Goal: Task Accomplishment & Management: Complete application form

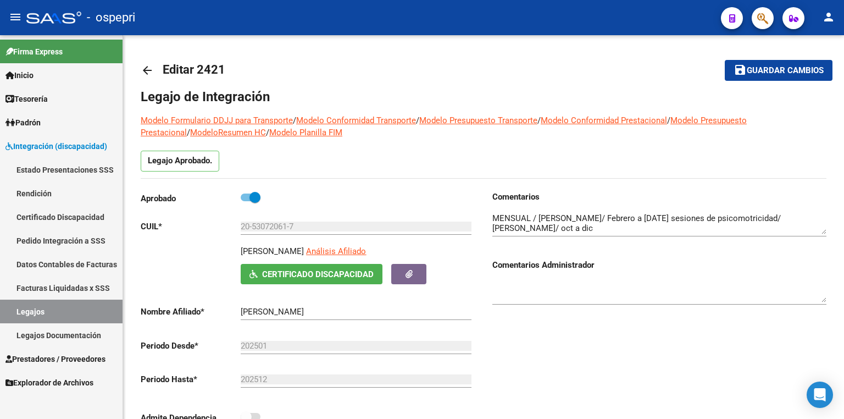
click at [81, 311] on link "Legajos" at bounding box center [61, 312] width 123 height 24
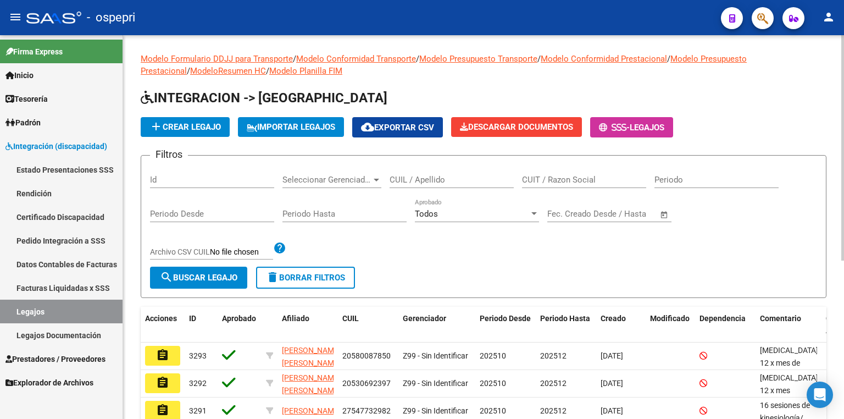
click at [406, 176] on input "CUIL / Apellido" at bounding box center [452, 180] width 124 height 10
paste input "49339974"
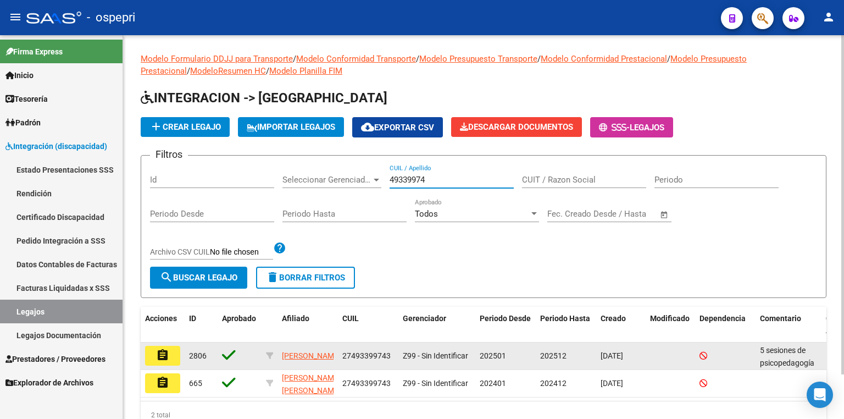
type input "49339974"
click at [169, 350] on mat-icon "assignment" at bounding box center [162, 354] width 13 height 13
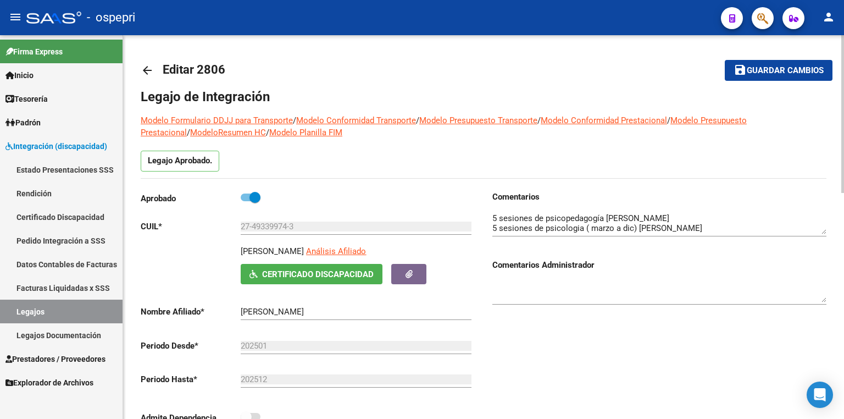
click at [775, 219] on textarea at bounding box center [659, 223] width 334 height 22
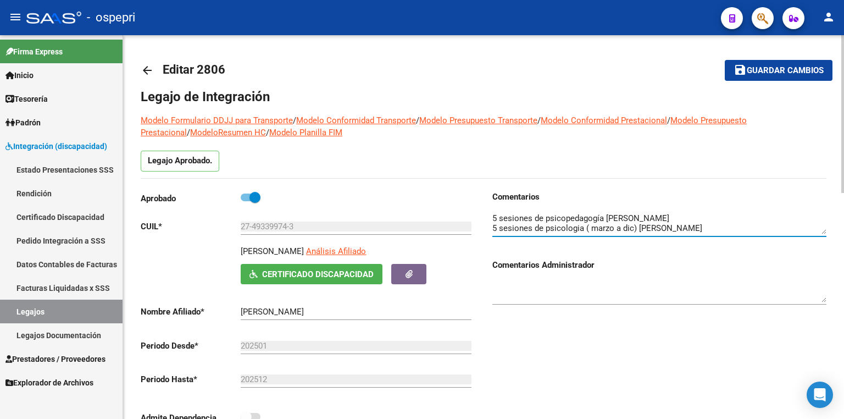
click at [763, 225] on textarea at bounding box center [659, 223] width 334 height 22
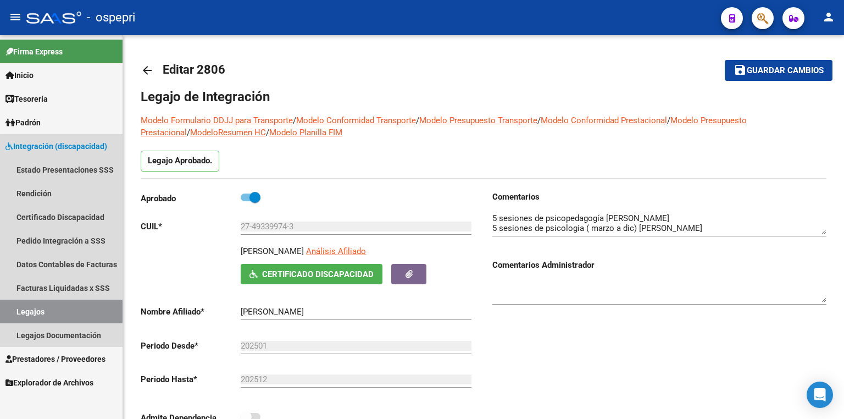
click at [68, 317] on link "Legajos" at bounding box center [61, 312] width 123 height 24
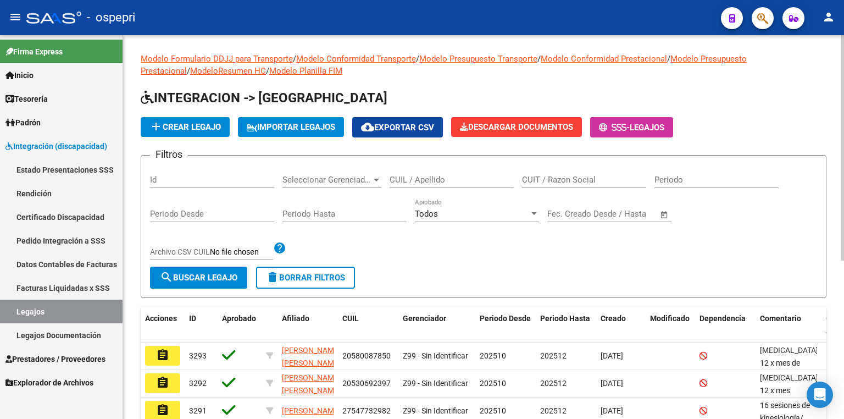
click at [420, 180] on input "CUIL / Apellido" at bounding box center [452, 180] width 124 height 10
paste input "54.494.590"
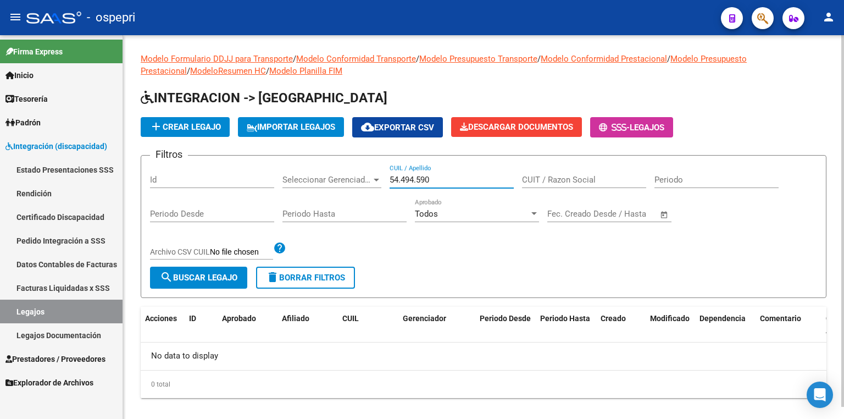
click at [418, 178] on input "54.494.590" at bounding box center [452, 180] width 124 height 10
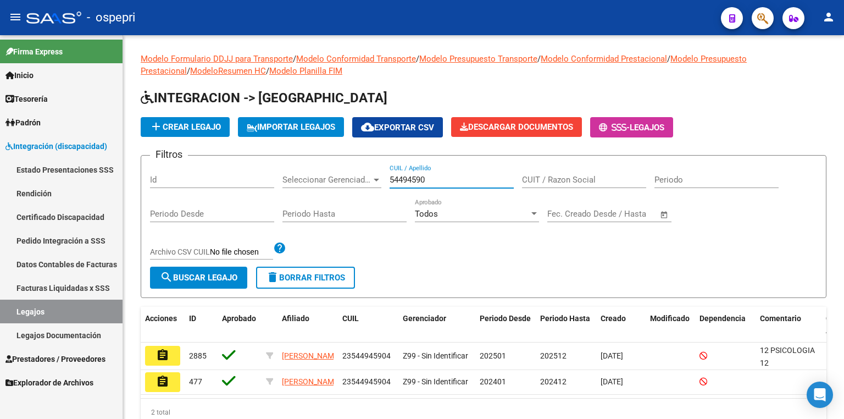
type input "54494590"
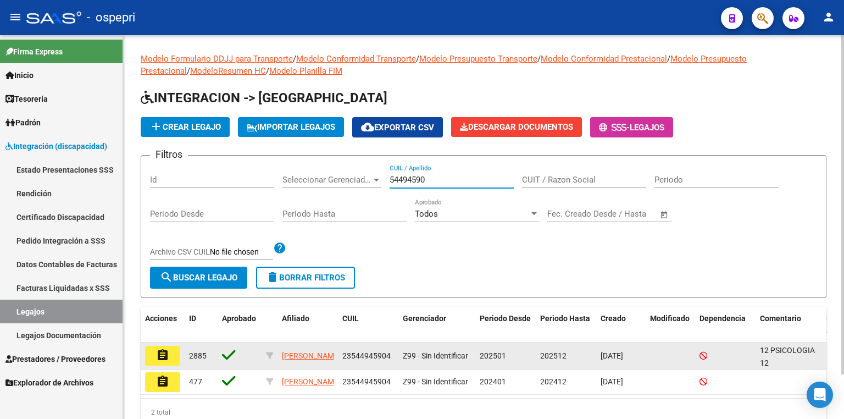
click at [169, 352] on button "assignment" at bounding box center [162, 356] width 35 height 20
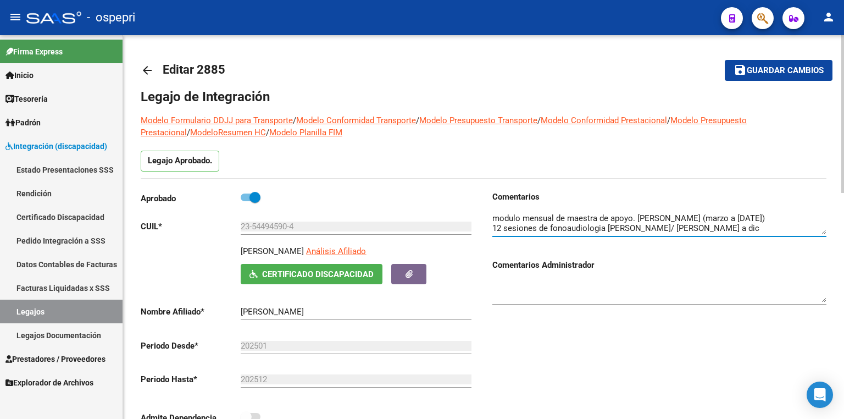
scroll to position [42, 0]
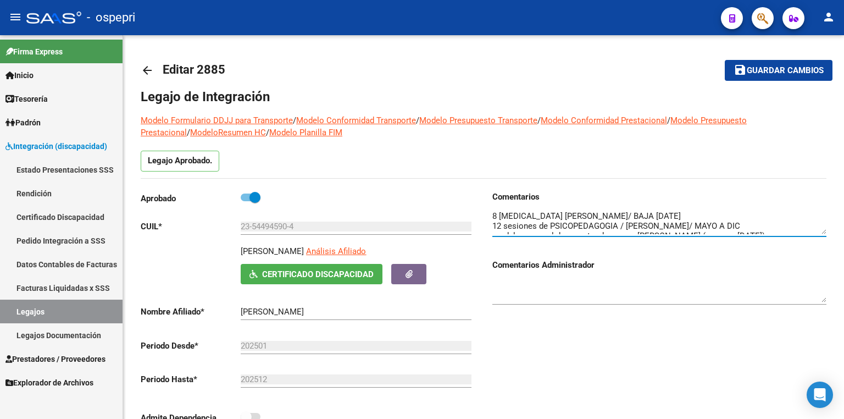
click at [81, 314] on link "Legajos" at bounding box center [61, 312] width 123 height 24
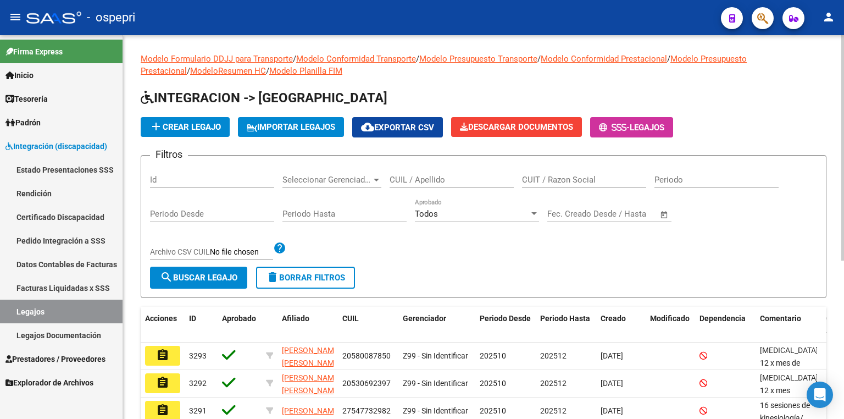
click at [453, 175] on input "CUIL / Apellido" at bounding box center [452, 180] width 124 height 10
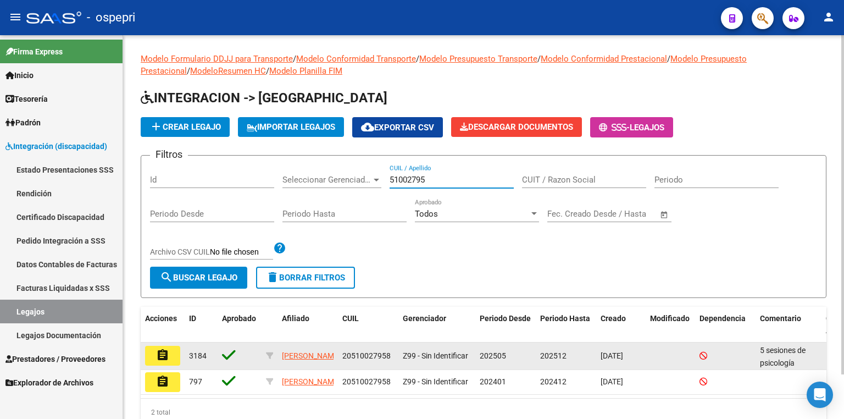
type input "51002795"
click at [164, 354] on mat-icon "assignment" at bounding box center [162, 354] width 13 height 13
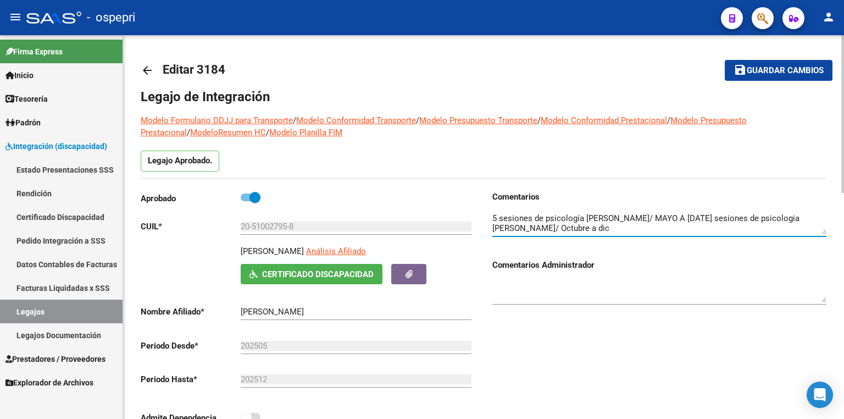
click at [724, 218] on textarea at bounding box center [659, 223] width 334 height 22
type textarea "5 sesiones de psicología Martin M Angelica/ MAYO A DIC/ BAJA 8/10 8 sesiones de…"
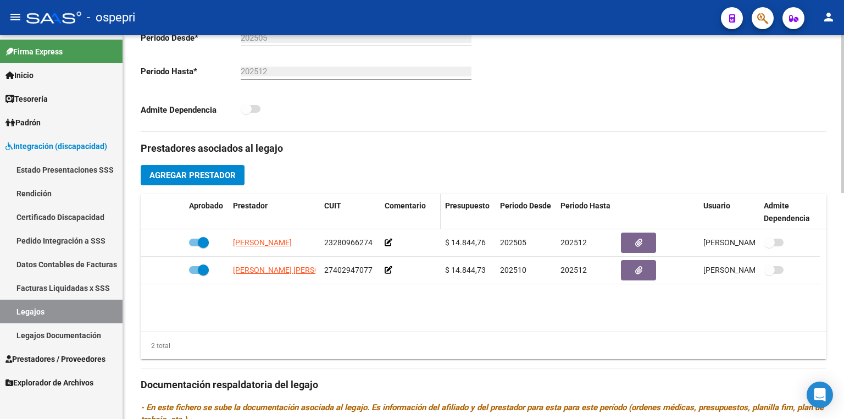
scroll to position [549, 0]
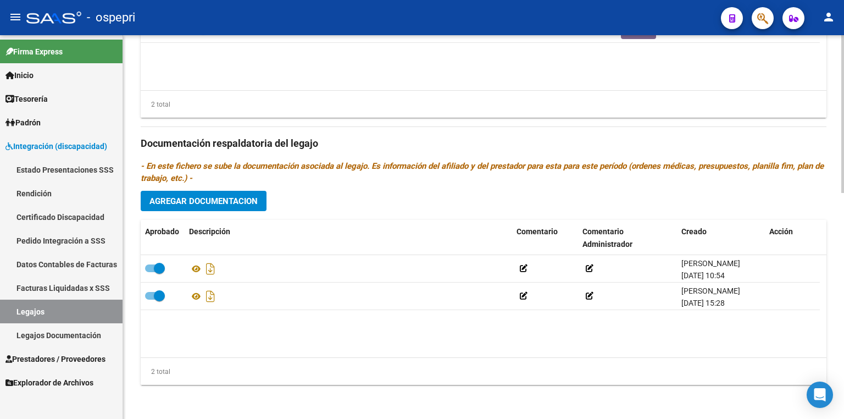
click at [217, 214] on div "Prestadores asociados al legajo Agregar Prestador Aprobado Prestador CUIT Comen…" at bounding box center [484, 142] width 686 height 503
click at [212, 203] on span "Agregar Documentacion" at bounding box center [203, 201] width 108 height 10
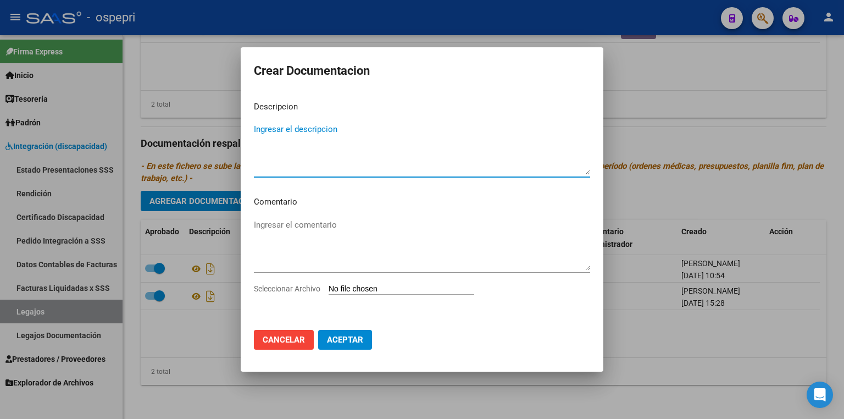
click at [383, 291] on input "Seleccionar Archivo" at bounding box center [402, 289] width 146 height 10
type input "C:\fakepath\BAJA.jpg"
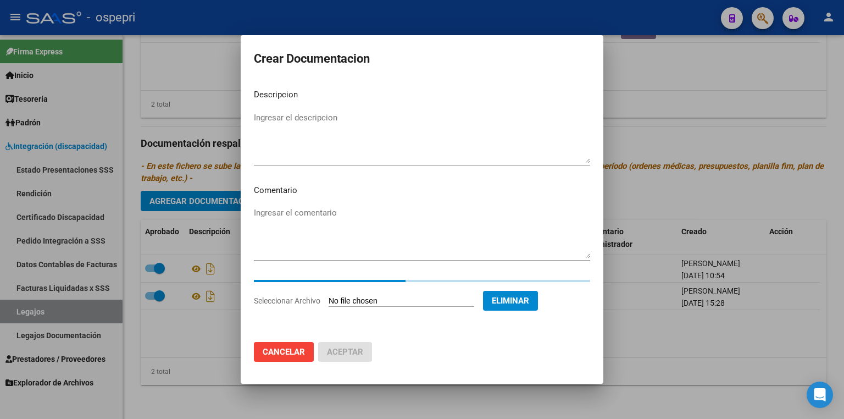
click at [308, 121] on textarea "Ingresar el descripcion" at bounding box center [422, 138] width 336 height 52
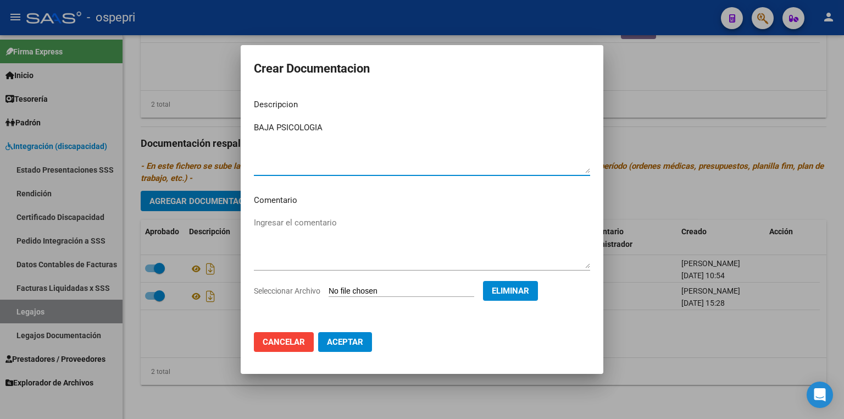
type textarea "BAJA PSICOLOGIA"
click at [348, 343] on span "Aceptar" at bounding box center [345, 342] width 36 height 10
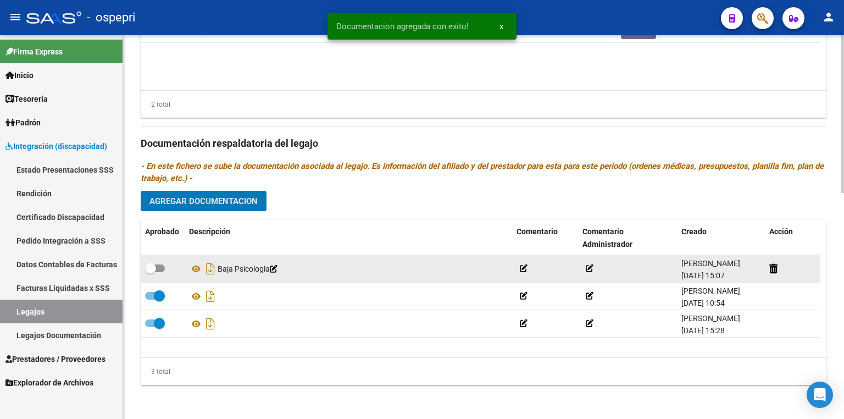
click at [159, 266] on span at bounding box center [155, 268] width 20 height 8
click at [151, 272] on input "checkbox" at bounding box center [150, 272] width 1 height 1
checkbox input "true"
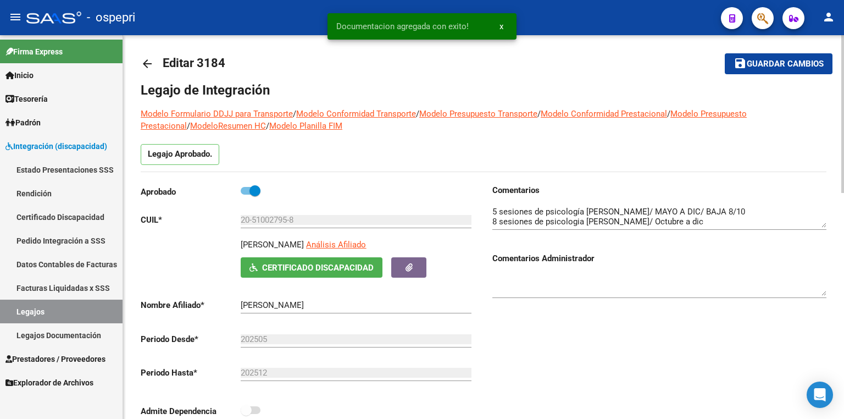
scroll to position [0, 0]
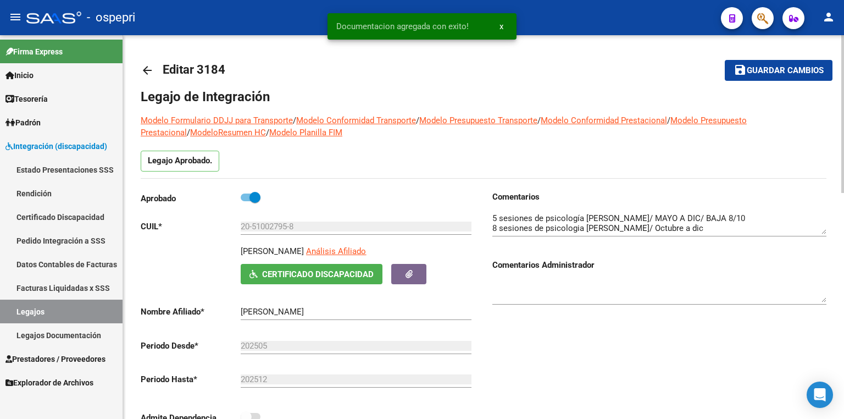
click at [754, 73] on span "Guardar cambios" at bounding box center [785, 71] width 77 height 10
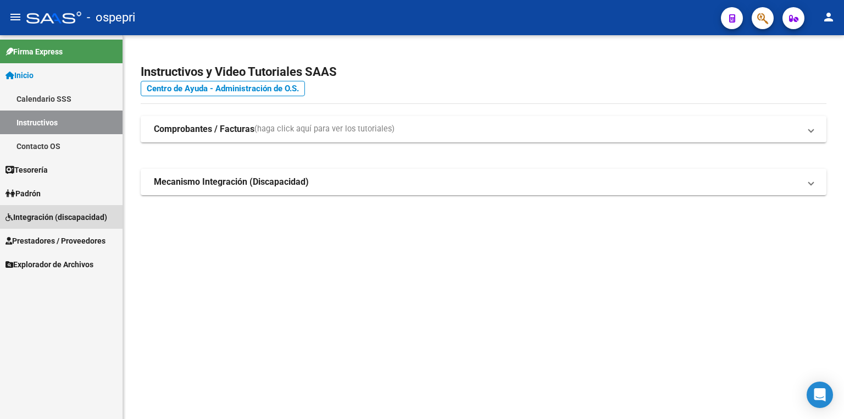
click at [46, 218] on span "Integración (discapacidad)" at bounding box center [56, 217] width 102 height 12
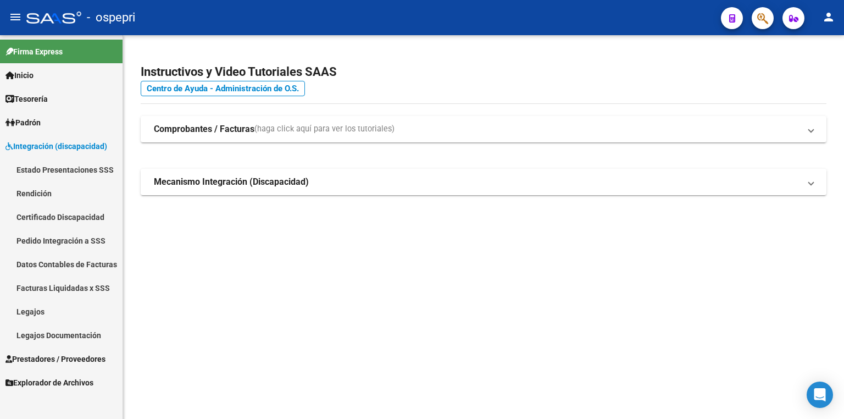
click at [53, 313] on link "Legajos" at bounding box center [61, 312] width 123 height 24
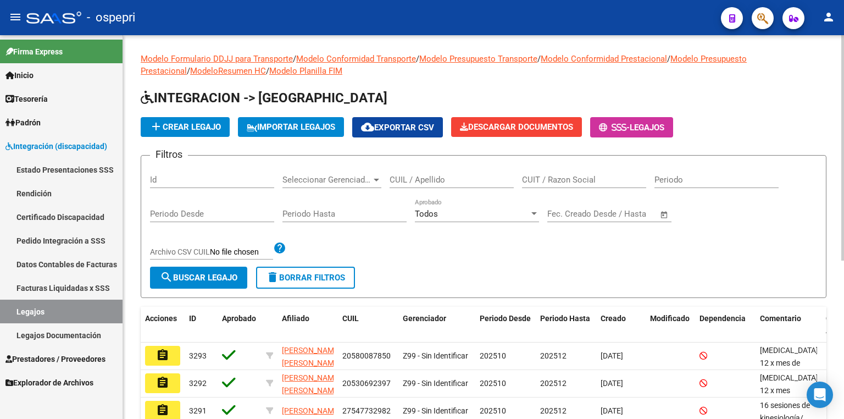
click at [457, 176] on input "CUIL / Apellido" at bounding box center [452, 180] width 124 height 10
paste input "54.494.590"
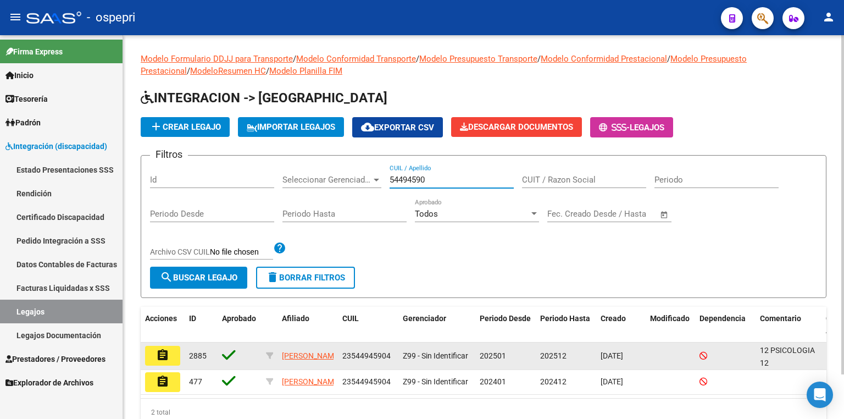
type input "54494590"
click at [156, 356] on button "assignment" at bounding box center [162, 356] width 35 height 20
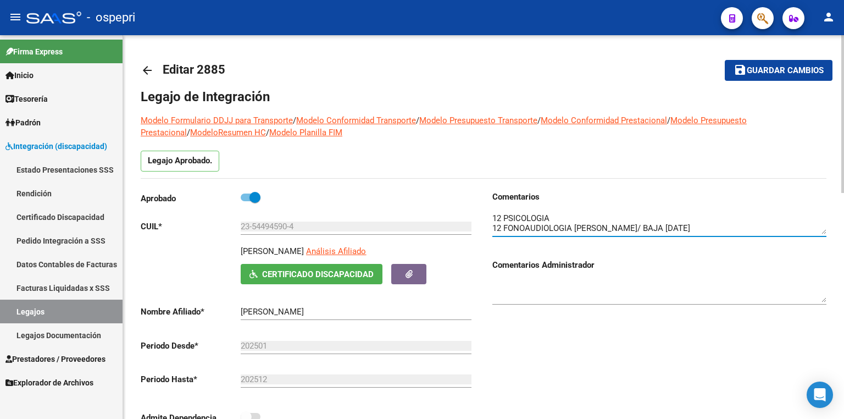
click at [614, 217] on textarea at bounding box center [659, 223] width 334 height 22
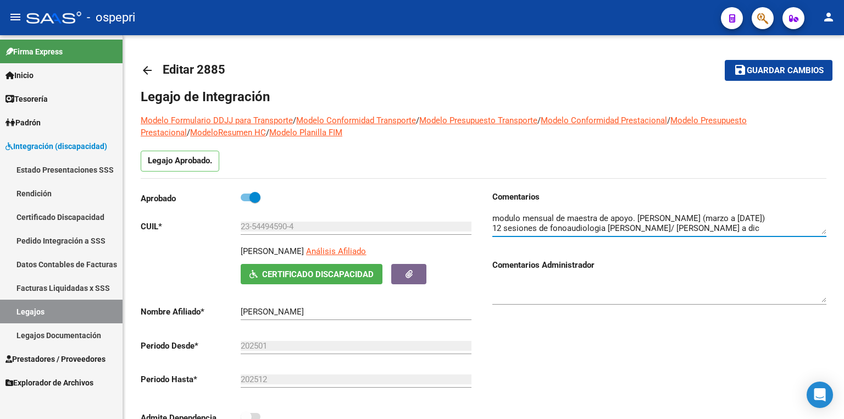
type textarea "12 PSICOLOGIA/ baja 08/10 12 FONOAUDIOLOGIA [PERSON_NAME]/ BAJA [DATE] 12 PSICO…"
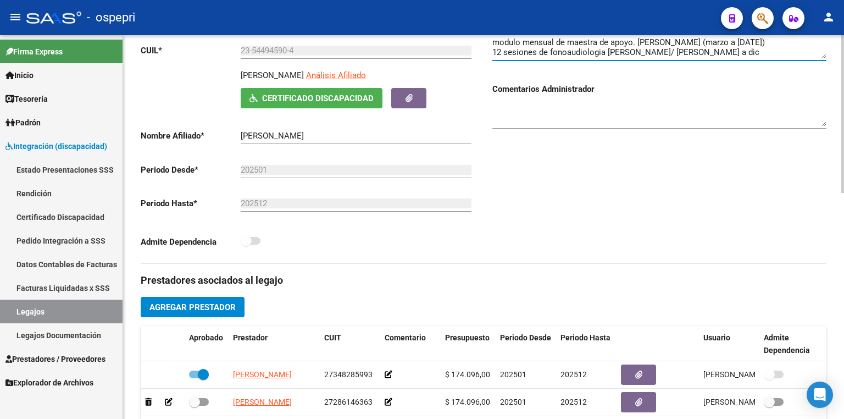
scroll to position [308, 0]
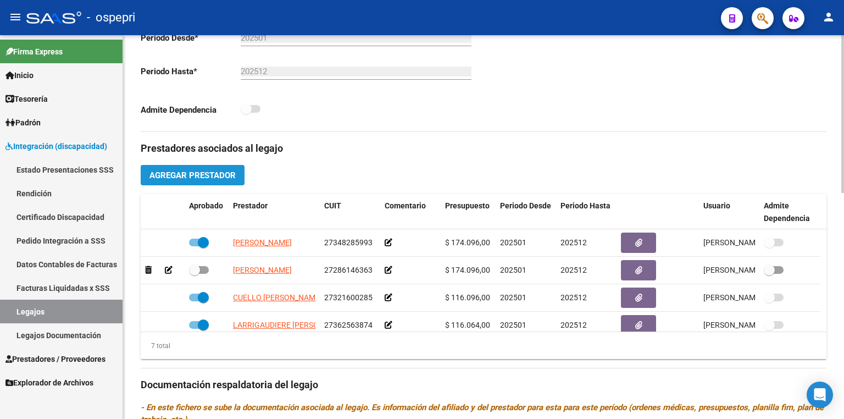
click at [219, 171] on span "Agregar Prestador" at bounding box center [192, 175] width 86 height 10
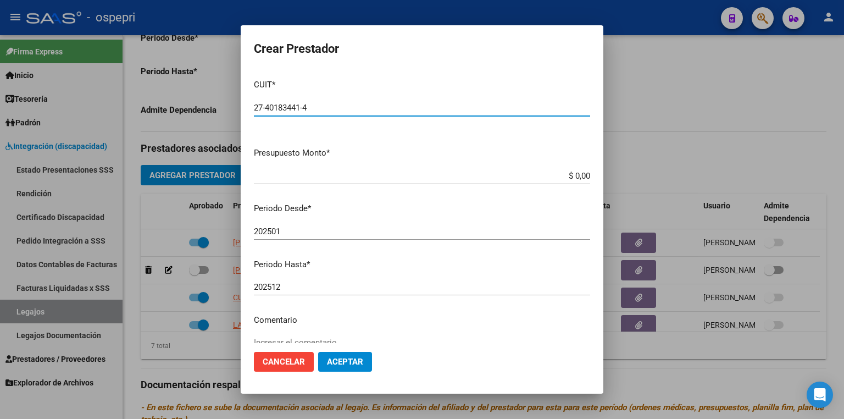
type input "27-40183441-4"
click at [284, 233] on input "202501" at bounding box center [422, 231] width 336 height 10
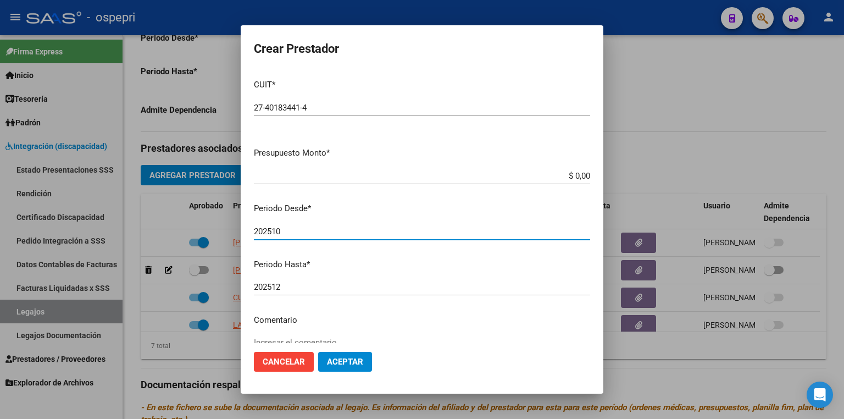
type input "202510"
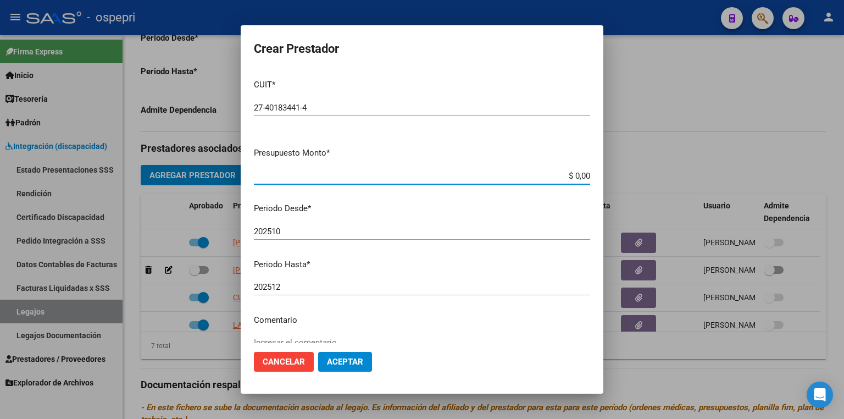
drag, startPoint x: 557, startPoint y: 171, endPoint x: 712, endPoint y: 180, distance: 155.3
click at [711, 177] on div "Crear Prestador CUIT * 27-40183441-4 Ingresar CUIT ARCA Padrón Presupuesto Mont…" at bounding box center [422, 209] width 844 height 419
type input "$ 14.844,73"
click at [350, 360] on span "Aceptar" at bounding box center [345, 362] width 36 height 10
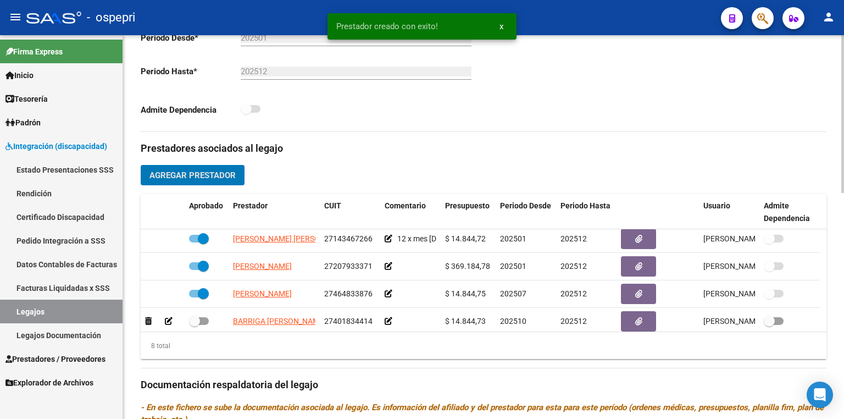
scroll to position [119, 0]
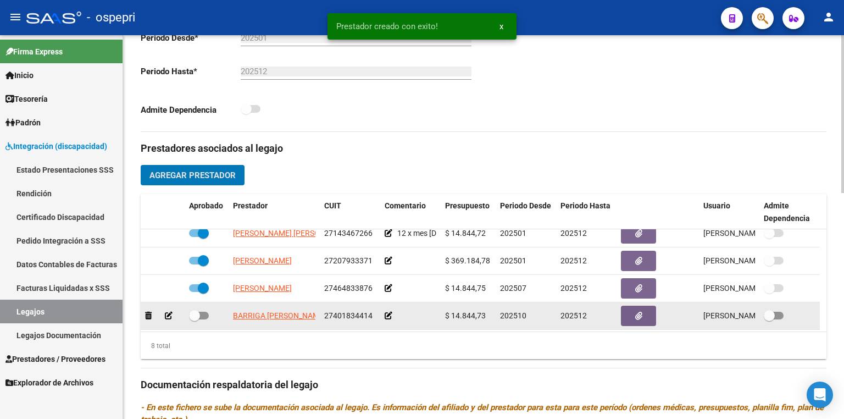
click at [206, 315] on span at bounding box center [199, 316] width 20 height 8
click at [195, 319] on input "checkbox" at bounding box center [194, 319] width 1 height 1
checkbox input "true"
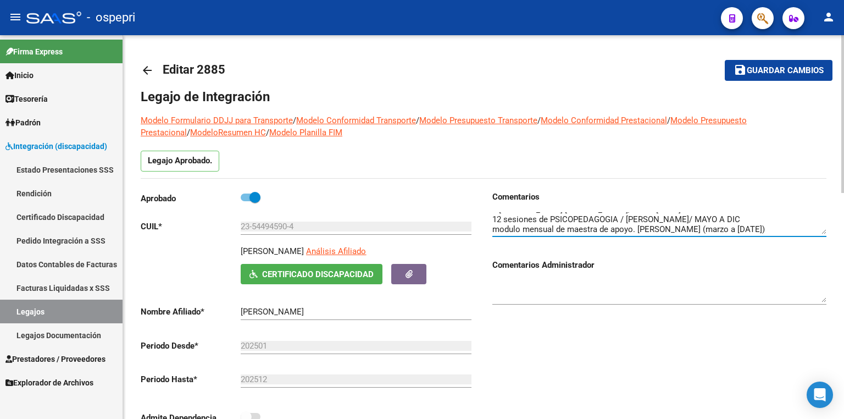
scroll to position [59, 0]
click at [744, 226] on textarea at bounding box center [659, 223] width 334 height 22
click at [631, 230] on textarea at bounding box center [659, 223] width 334 height 22
click at [594, 230] on textarea at bounding box center [659, 223] width 334 height 22
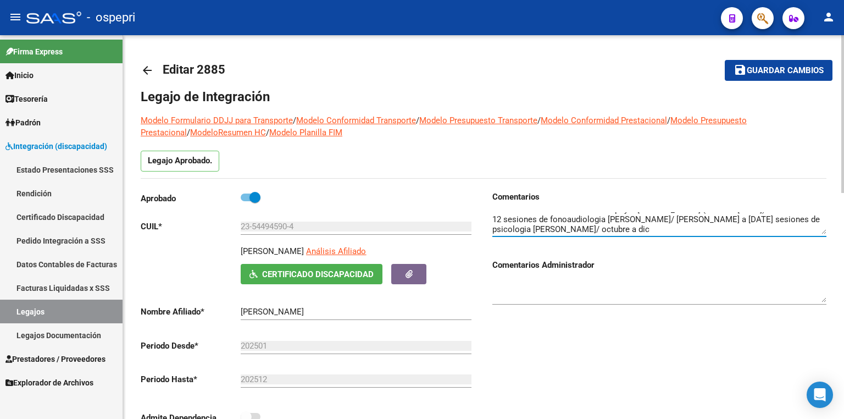
type textarea "12 PSICOLOGIA/ baja 08/10 12 FONOAUDIOLOGIA [PERSON_NAME]/ BAJA [DATE] 12 PSICO…"
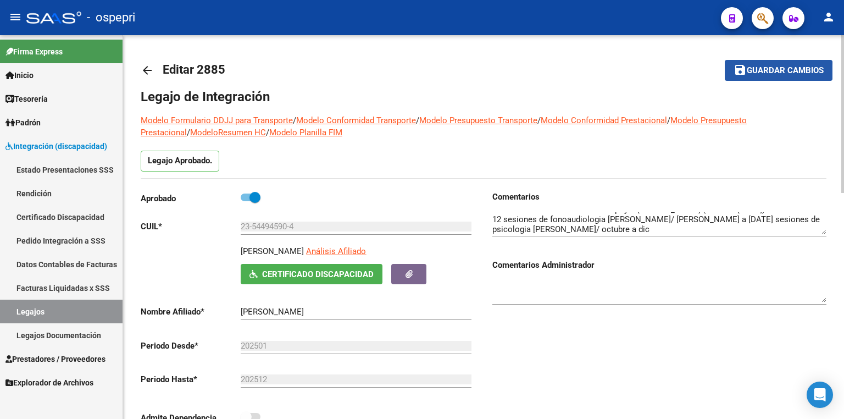
click at [767, 73] on span "Guardar cambios" at bounding box center [785, 71] width 77 height 10
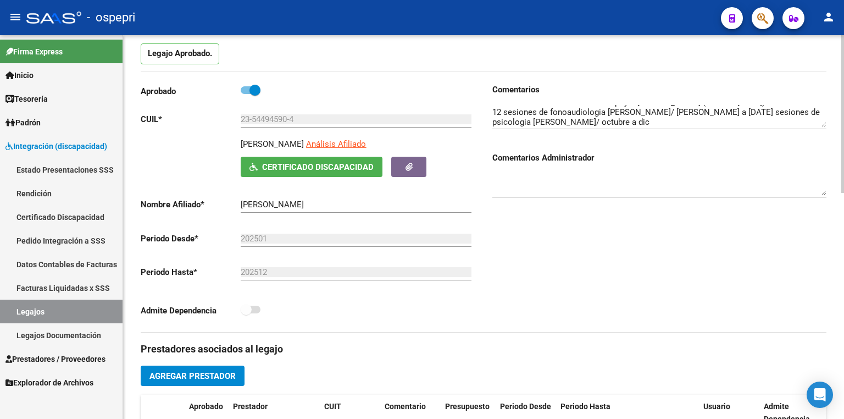
scroll to position [0, 0]
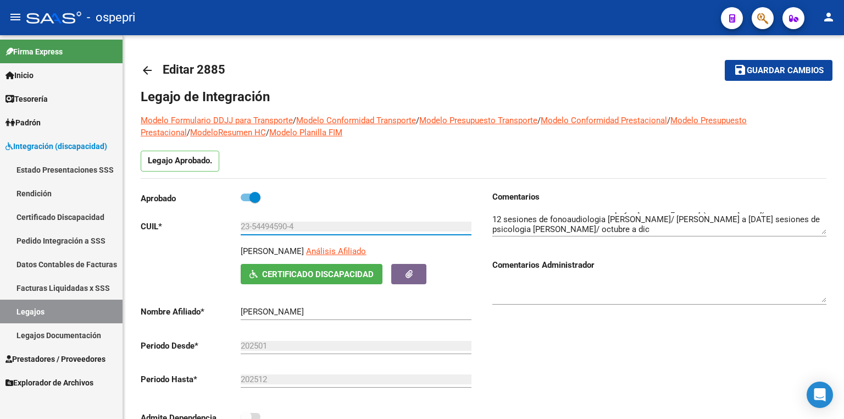
drag, startPoint x: 308, startPoint y: 226, endPoint x: 79, endPoint y: 234, distance: 229.9
click at [79, 234] on mat-sidenav-container "Firma Express Inicio Calendario SSS Instructivos Contacto OS Tesorería Extracto…" at bounding box center [422, 227] width 844 height 384
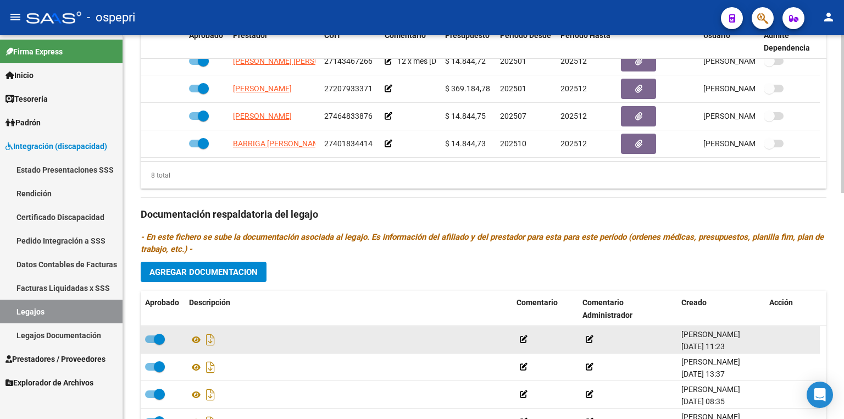
scroll to position [549, 0]
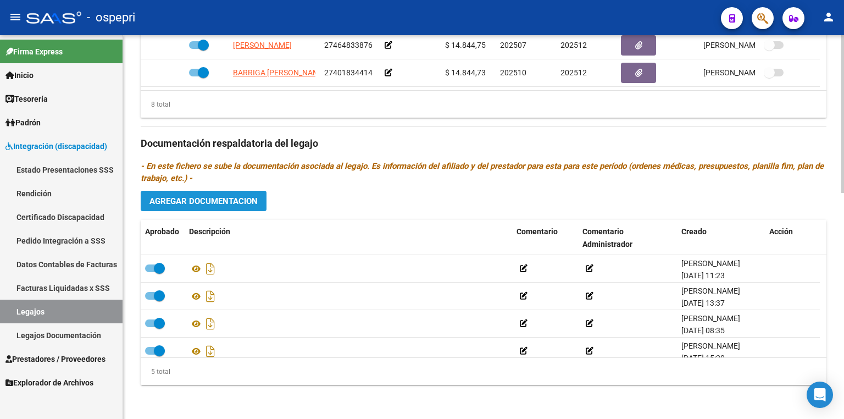
click at [214, 196] on span "Agregar Documentacion" at bounding box center [203, 201] width 108 height 10
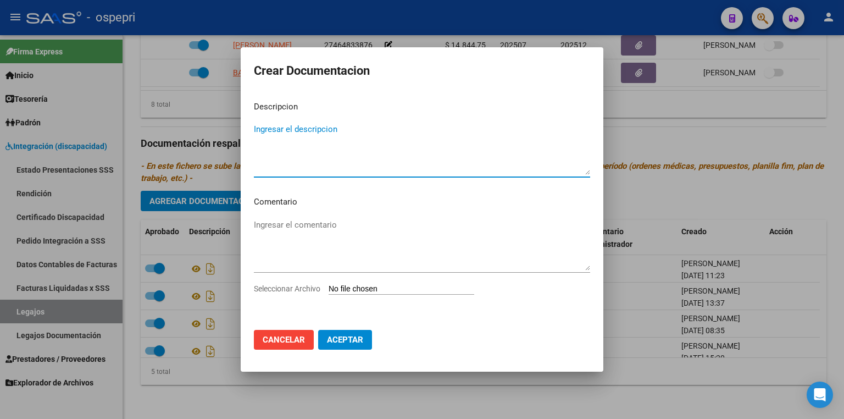
click at [366, 289] on input "Seleccionar Archivo" at bounding box center [402, 289] width 146 height 10
type input "C:\fakepath\23544945904.pdf"
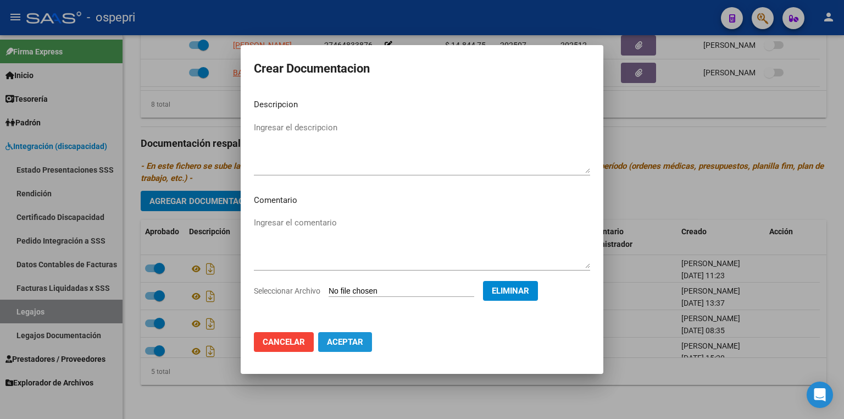
click at [357, 339] on span "Aceptar" at bounding box center [345, 342] width 36 height 10
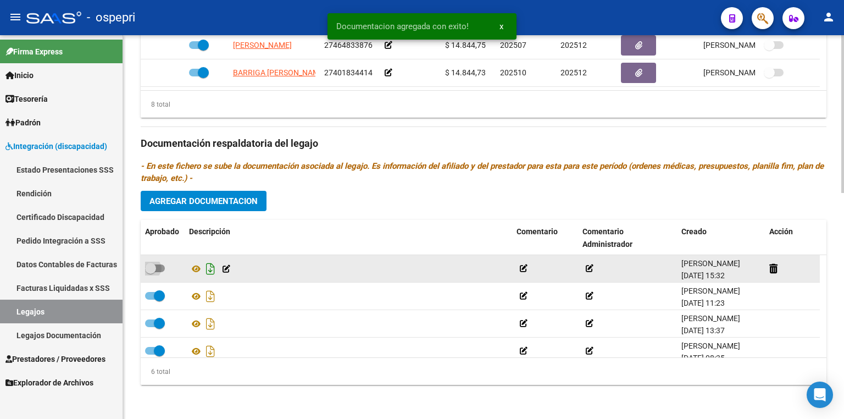
drag, startPoint x: 160, startPoint y: 266, endPoint x: 209, endPoint y: 275, distance: 49.7
click at [159, 266] on span at bounding box center [155, 268] width 20 height 8
click at [151, 272] on input "checkbox" at bounding box center [150, 272] width 1 height 1
checkbox input "true"
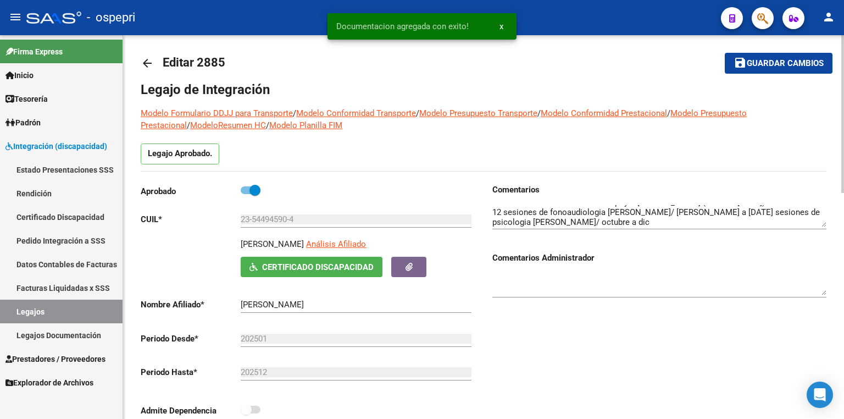
scroll to position [0, 0]
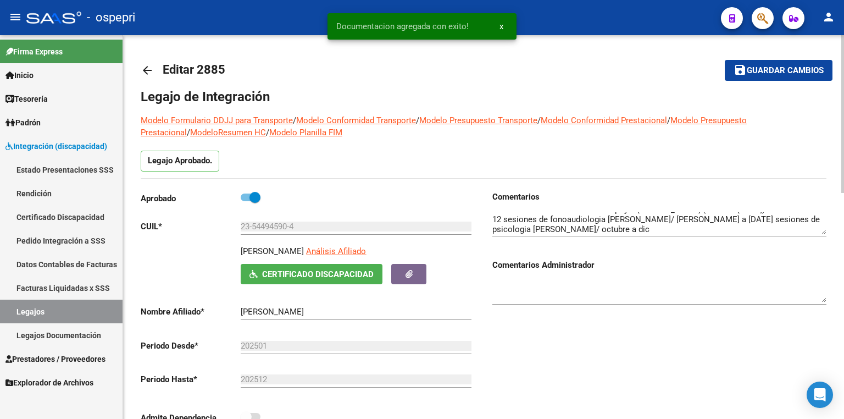
click at [770, 67] on span "Guardar cambios" at bounding box center [785, 71] width 77 height 10
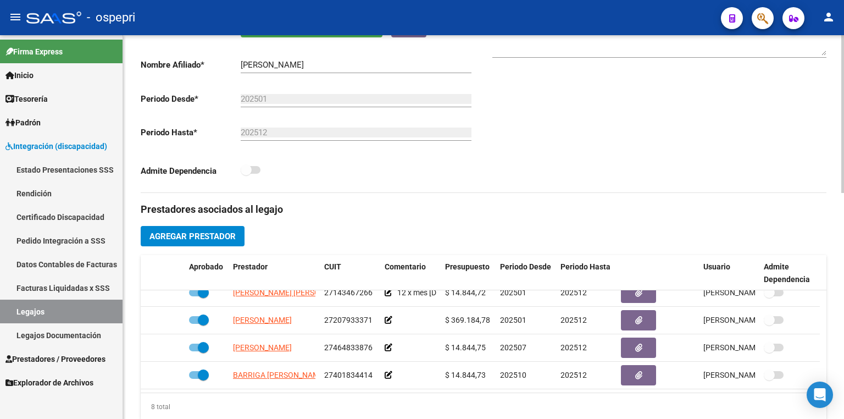
scroll to position [264, 0]
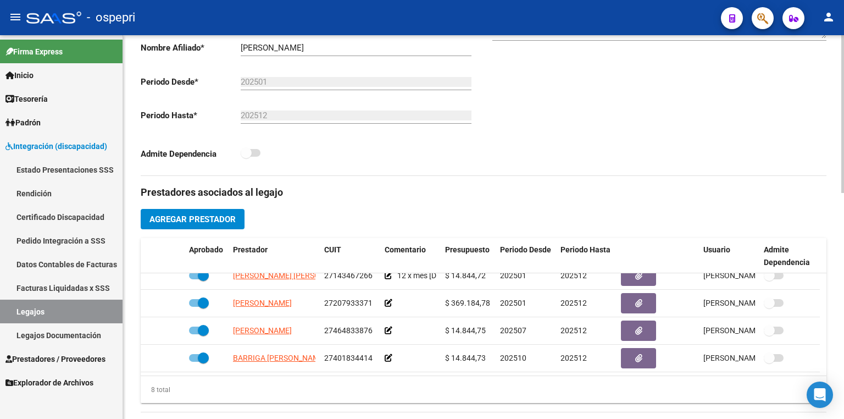
drag, startPoint x: 75, startPoint y: 315, endPoint x: 123, endPoint y: 299, distance: 50.9
click at [75, 315] on link "Legajos" at bounding box center [61, 312] width 123 height 24
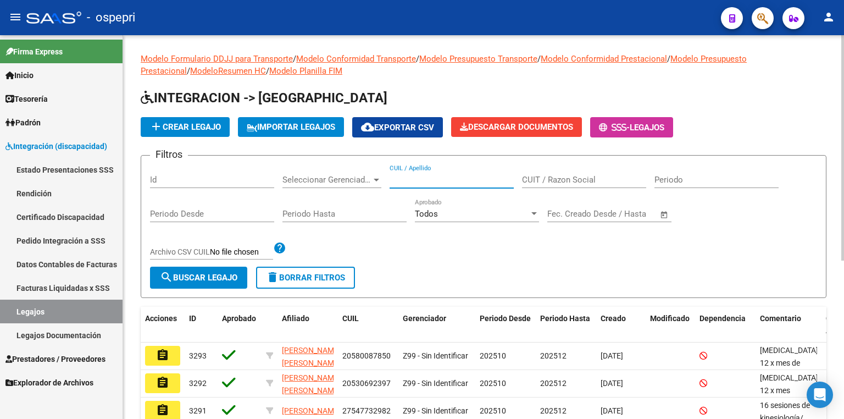
click at [404, 176] on input "CUIL / Apellido" at bounding box center [452, 180] width 124 height 10
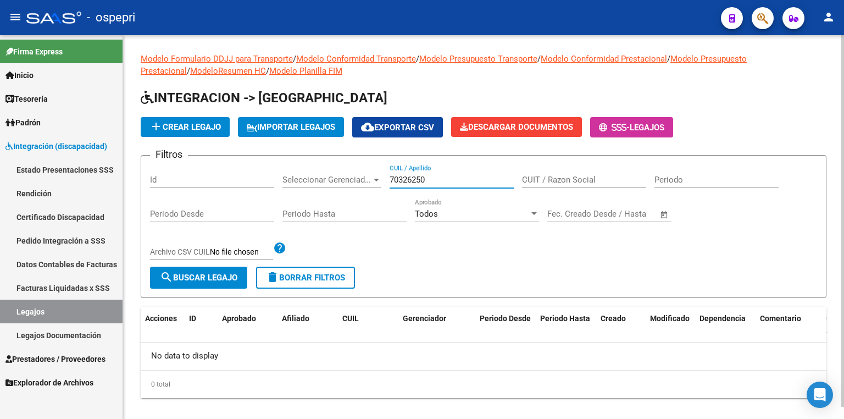
drag, startPoint x: 446, startPoint y: 178, endPoint x: 351, endPoint y: 178, distance: 95.1
click at [351, 178] on div "Filtros Id Seleccionar Gerenciador Seleccionar Gerenciador 70326250 CUIL / Apel…" at bounding box center [483, 215] width 667 height 102
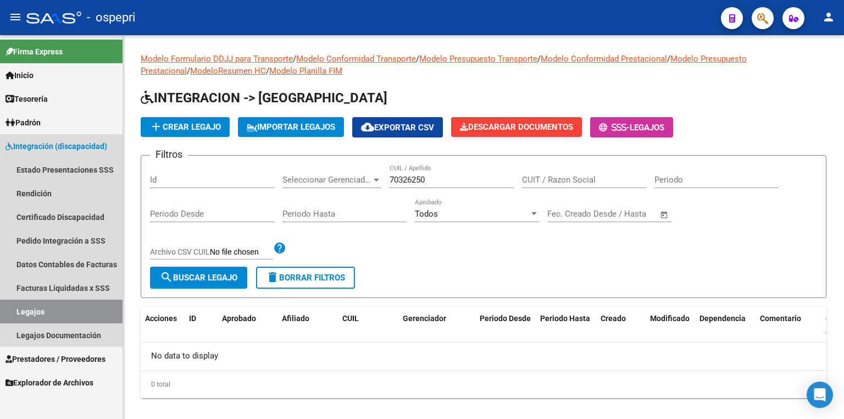
click at [65, 312] on link "Legajos" at bounding box center [61, 312] width 123 height 24
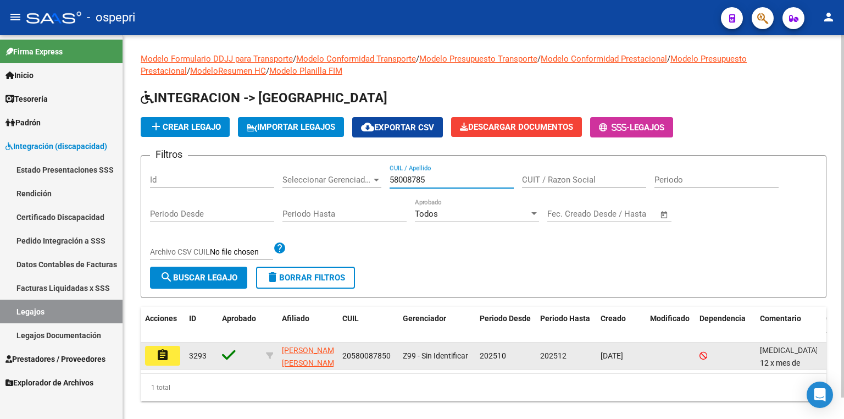
type input "58008785"
click at [170, 356] on button "assignment" at bounding box center [162, 356] width 35 height 20
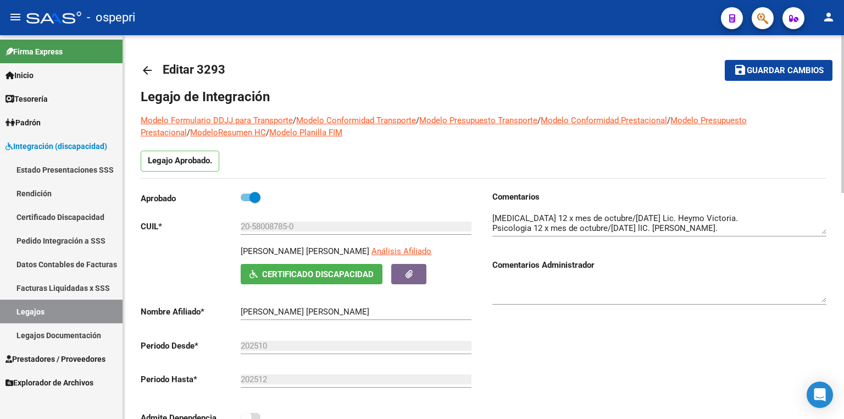
click at [59, 306] on link "Legajos" at bounding box center [61, 312] width 123 height 24
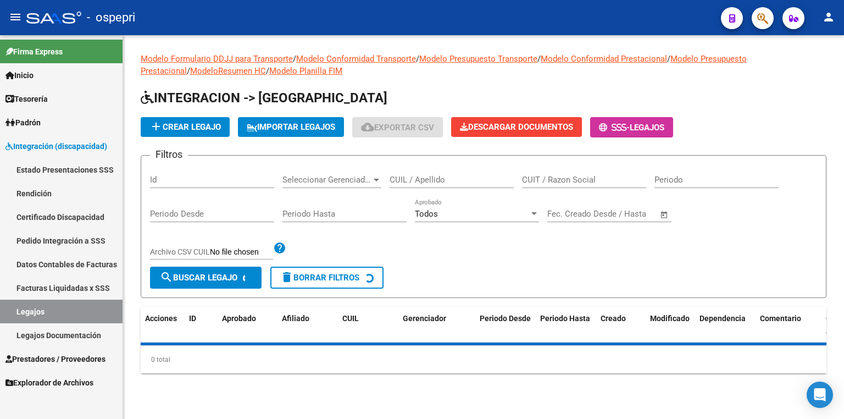
click at [408, 177] on input "CUIL / Apellido" at bounding box center [452, 180] width 124 height 10
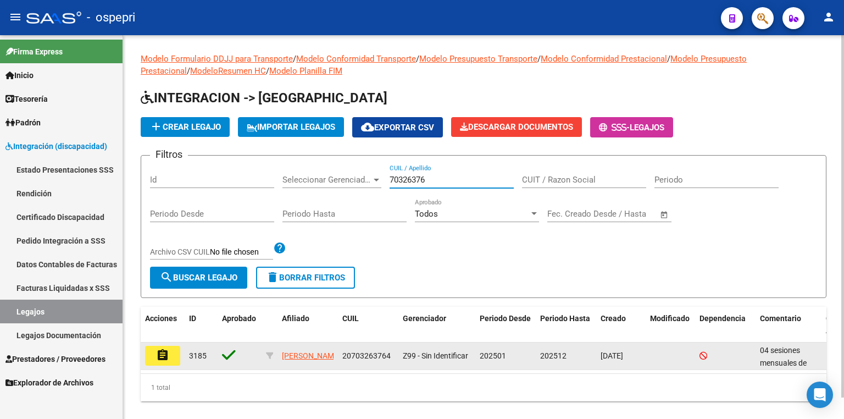
type input "70326376"
click at [168, 356] on mat-icon "assignment" at bounding box center [162, 354] width 13 height 13
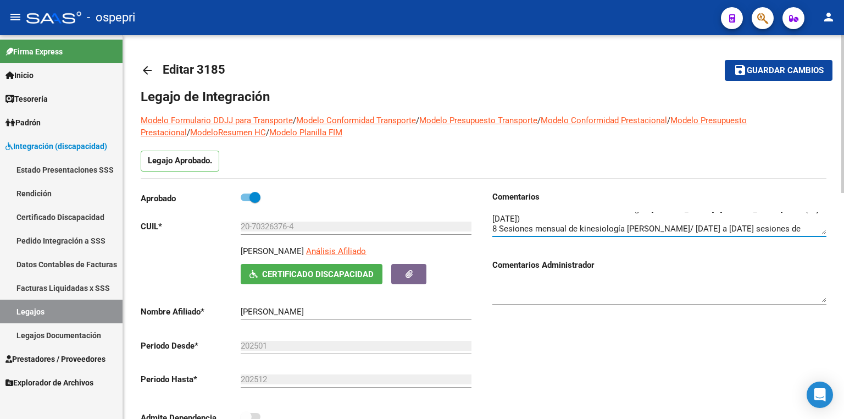
scroll to position [20, 0]
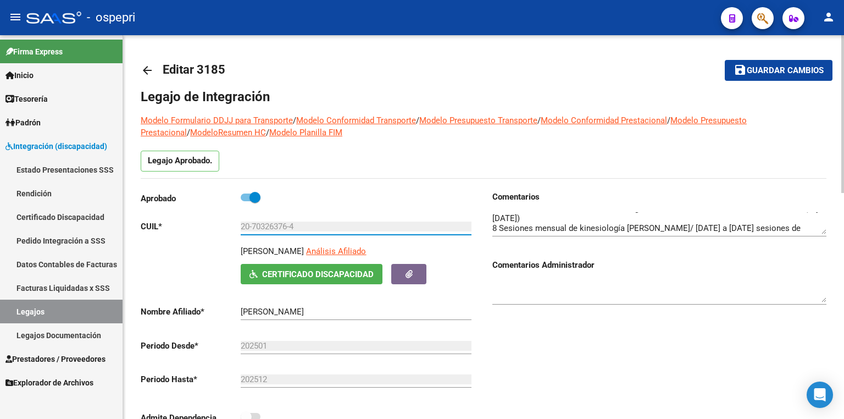
drag, startPoint x: 289, startPoint y: 225, endPoint x: 253, endPoint y: 224, distance: 36.3
click at [253, 224] on input "20-70326376-4" at bounding box center [356, 226] width 231 height 10
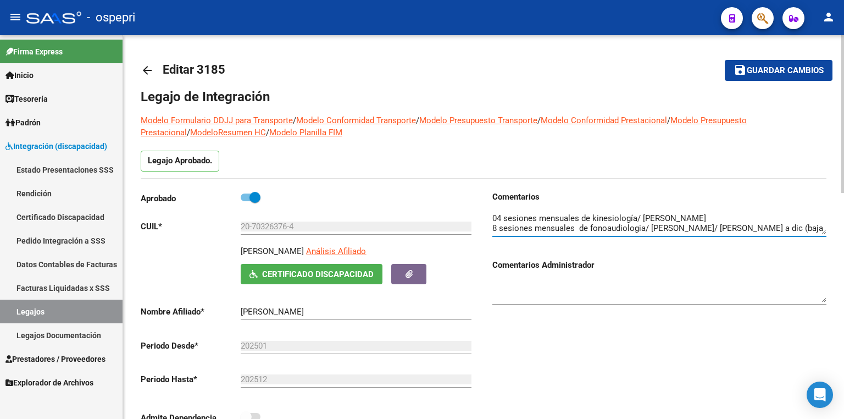
scroll to position [18, 0]
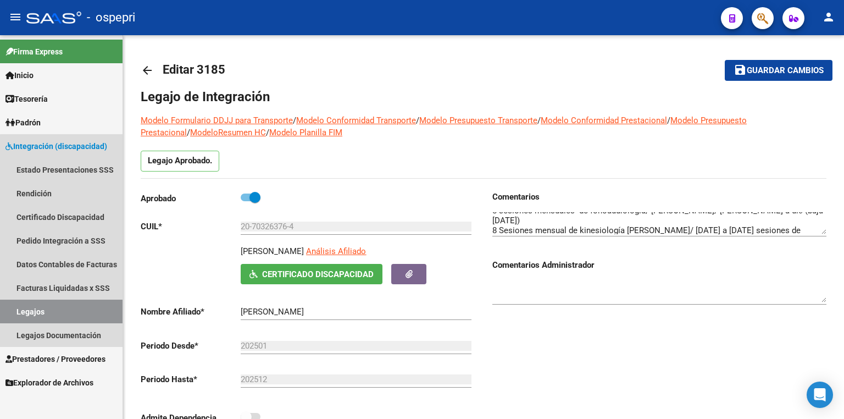
click at [76, 309] on link "Legajos" at bounding box center [61, 312] width 123 height 24
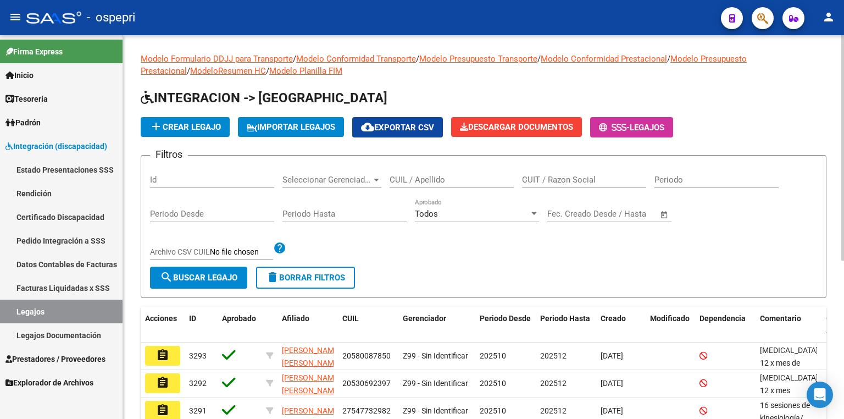
click at [407, 178] on input "CUIL / Apellido" at bounding box center [452, 180] width 124 height 10
paste input "53563769"
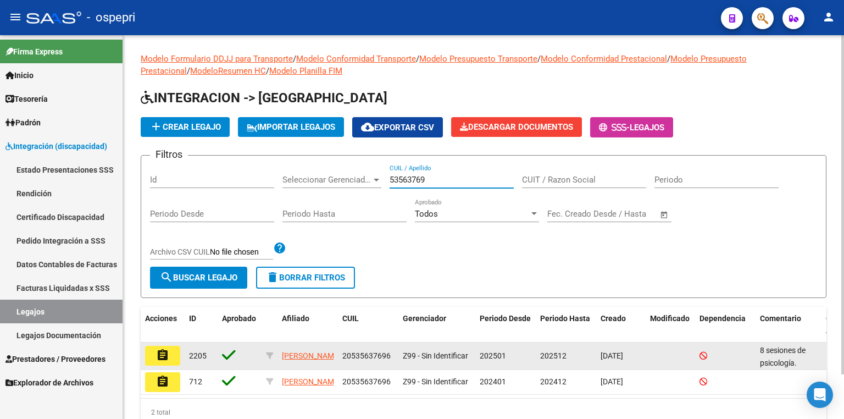
type input "53563769"
drag, startPoint x: 389, startPoint y: 353, endPoint x: 344, endPoint y: 354, distance: 44.5
click at [344, 354] on span "20535637696" at bounding box center [366, 355] width 48 height 9
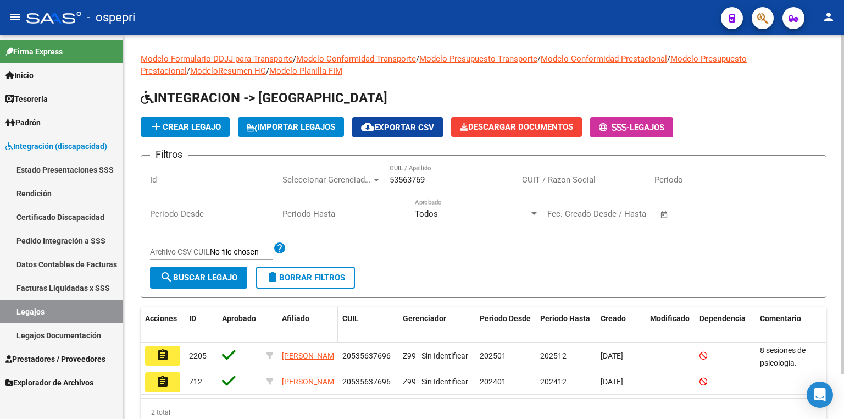
copy span "20535637696"
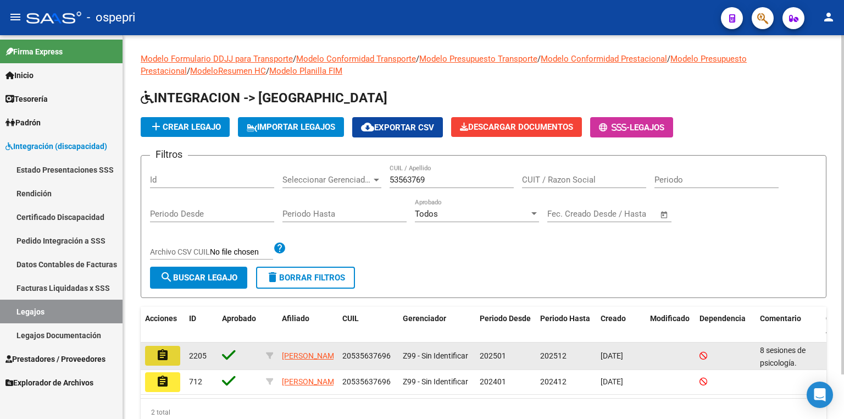
click at [163, 360] on mat-icon "assignment" at bounding box center [162, 354] width 13 height 13
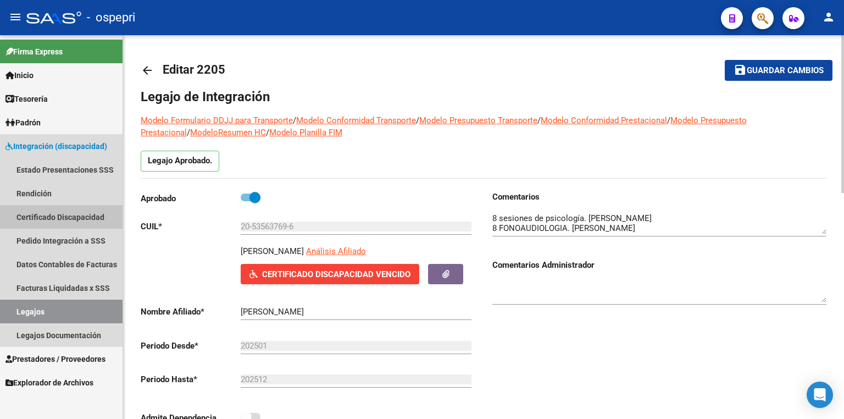
click at [86, 218] on link "Certificado Discapacidad" at bounding box center [61, 217] width 123 height 24
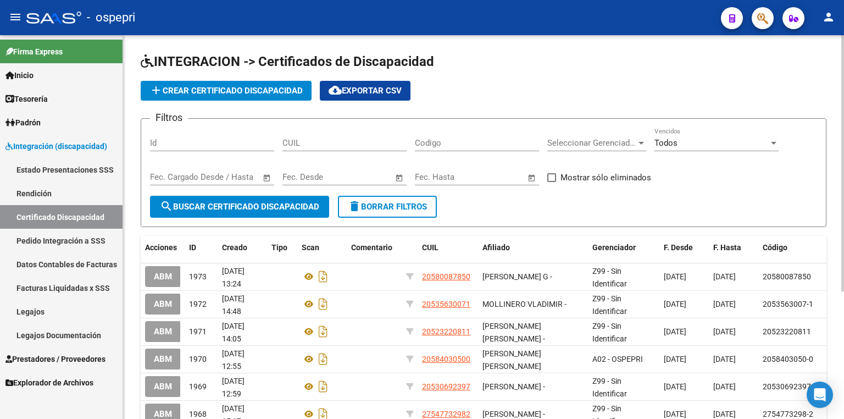
click at [230, 86] on span "add Crear Certificado Discapacidad" at bounding box center [225, 91] width 153 height 10
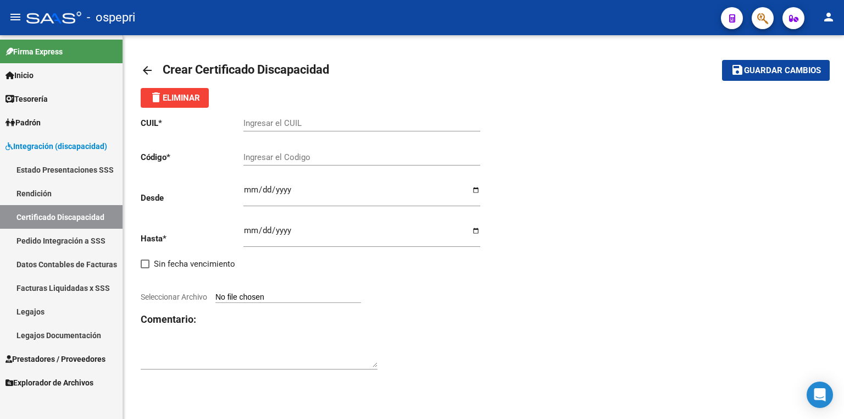
click at [275, 124] on input "Ingresar el CUIL" at bounding box center [361, 123] width 237 height 10
paste input "20-53563769-6"
type input "20-53563769-6"
click at [276, 166] on div "Ingresar el Codigo" at bounding box center [361, 159] width 237 height 34
click at [280, 160] on input "Ingresar el Codigo" at bounding box center [361, 157] width 237 height 10
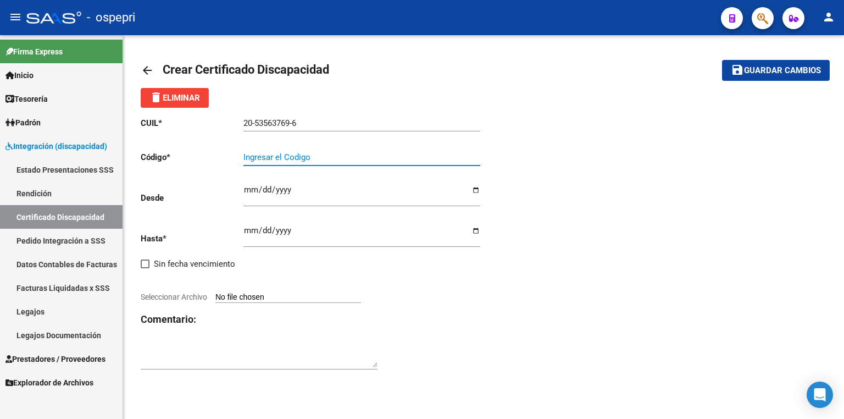
paste input "20535637696"
type input "20535637696"
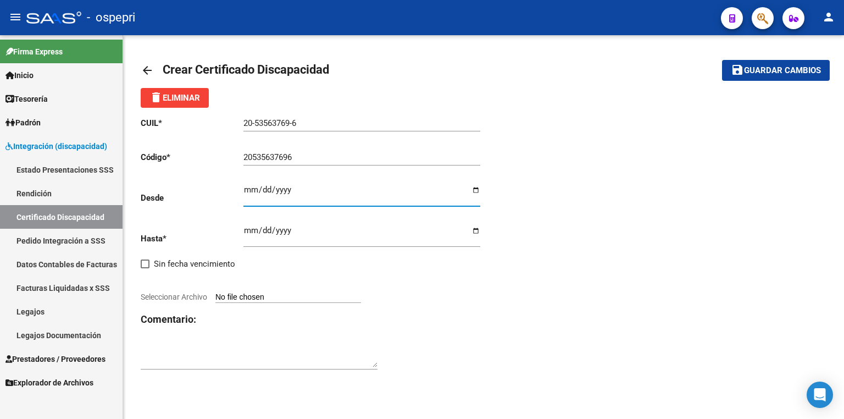
click at [248, 190] on input "Ingresar fec. Desde" at bounding box center [361, 194] width 237 height 18
type input "[DATE]"
click at [251, 231] on input "Ingresar fec. Hasta" at bounding box center [361, 235] width 237 height 18
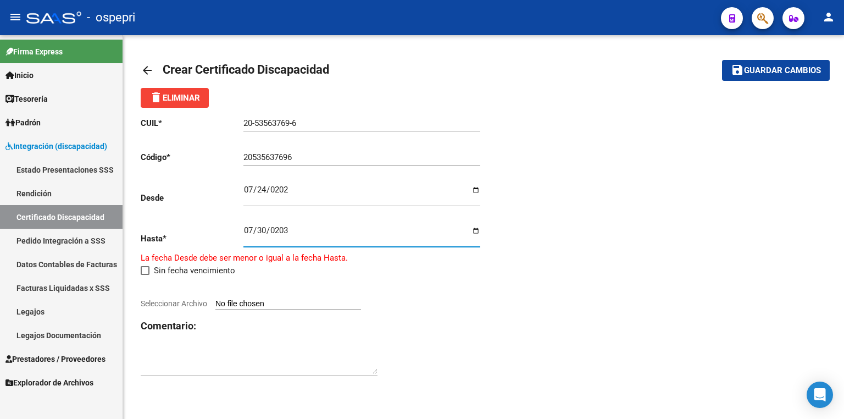
type input "[DATE]"
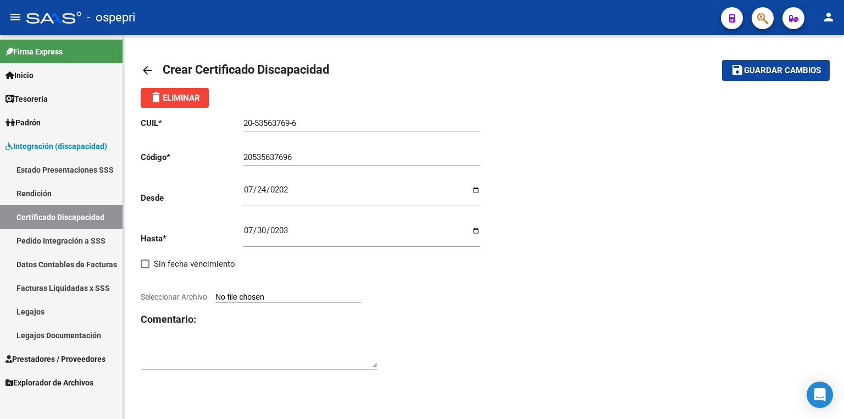
click at [284, 297] on input "Seleccionar Archivo" at bounding box center [288, 297] width 146 height 10
type input "C:\fakepath\WhatsApp Image [DATE] 16.19.17.jpeg"
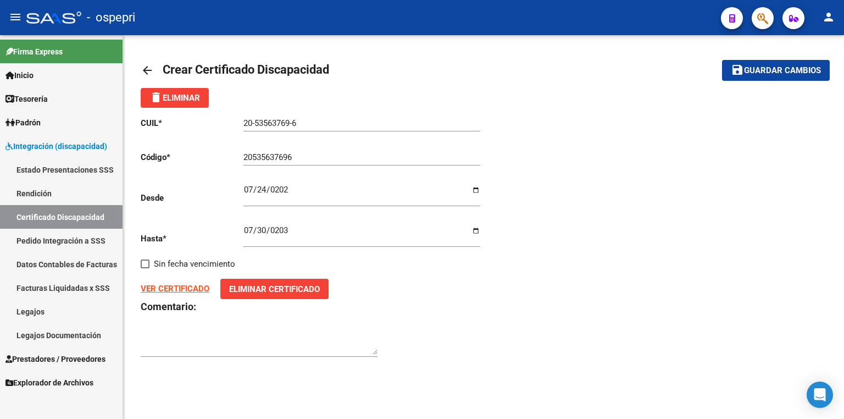
click at [772, 70] on span "Guardar cambios" at bounding box center [782, 71] width 77 height 10
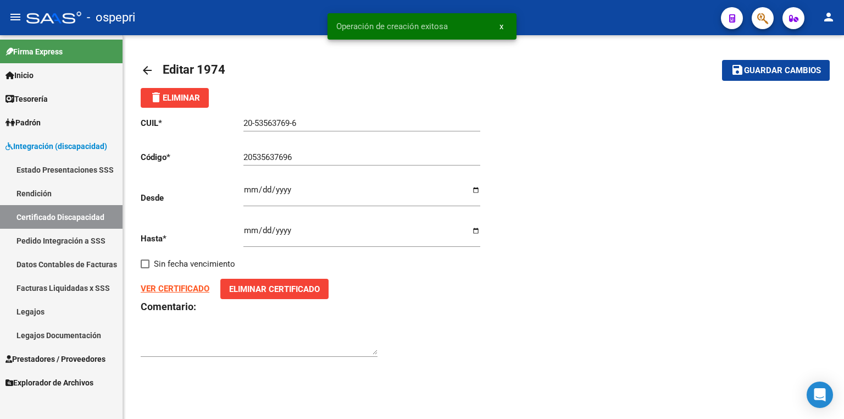
click at [51, 313] on link "Legajos" at bounding box center [61, 312] width 123 height 24
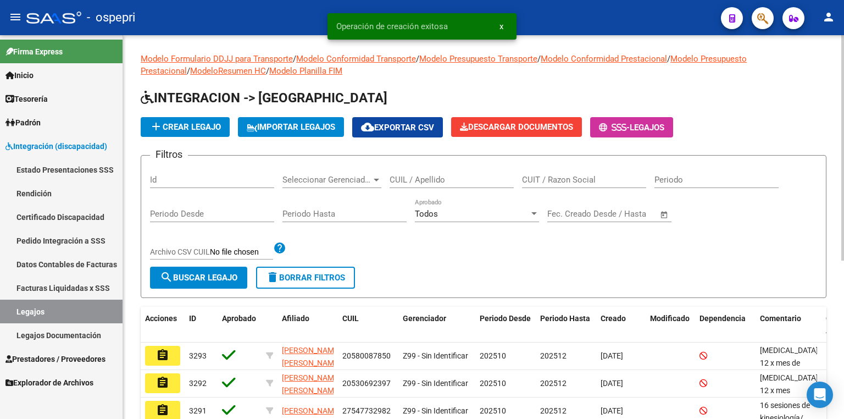
click at [446, 175] on input "CUIL / Apellido" at bounding box center [452, 180] width 124 height 10
paste input "20535637696"
type input "20535637696"
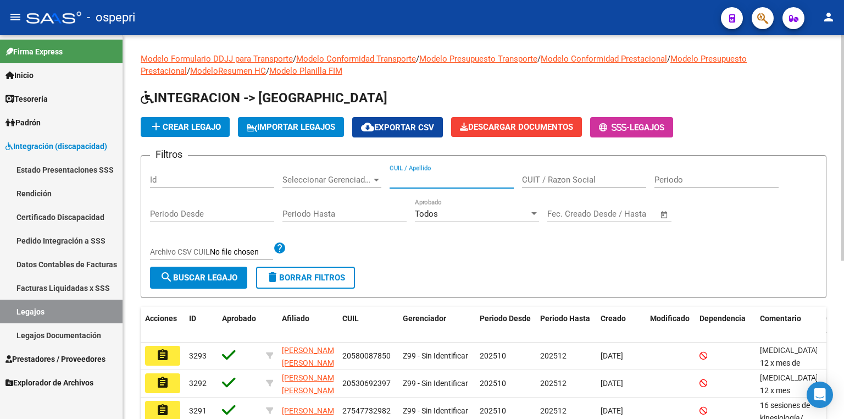
paste input "20535637696"
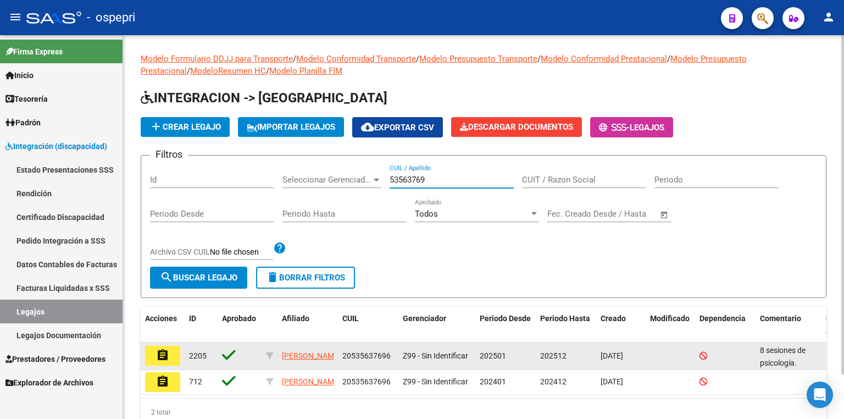
type input "53563769"
click at [172, 350] on button "assignment" at bounding box center [162, 356] width 35 height 20
